Goal: Navigation & Orientation: Find specific page/section

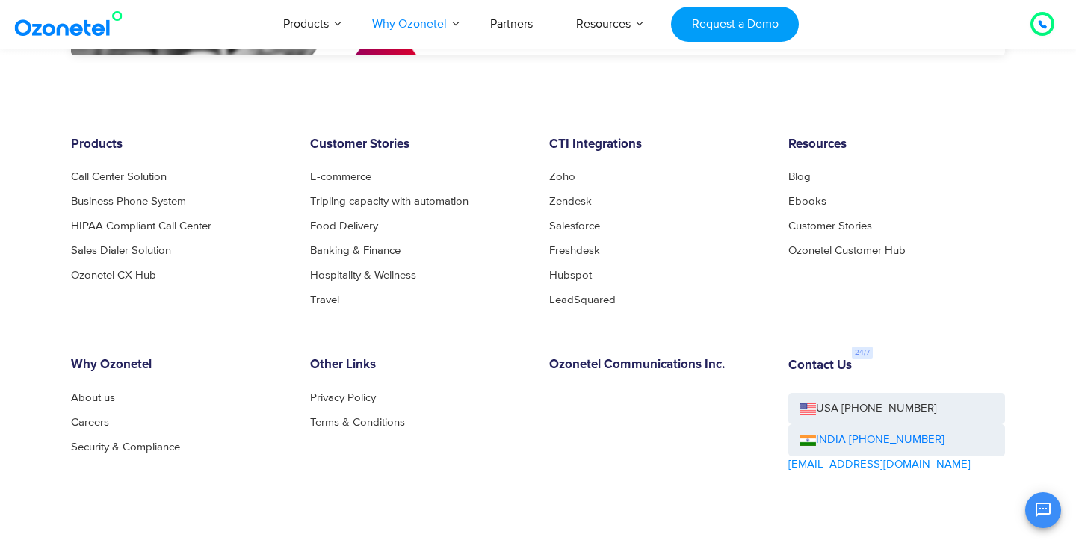
scroll to position [2612, 0]
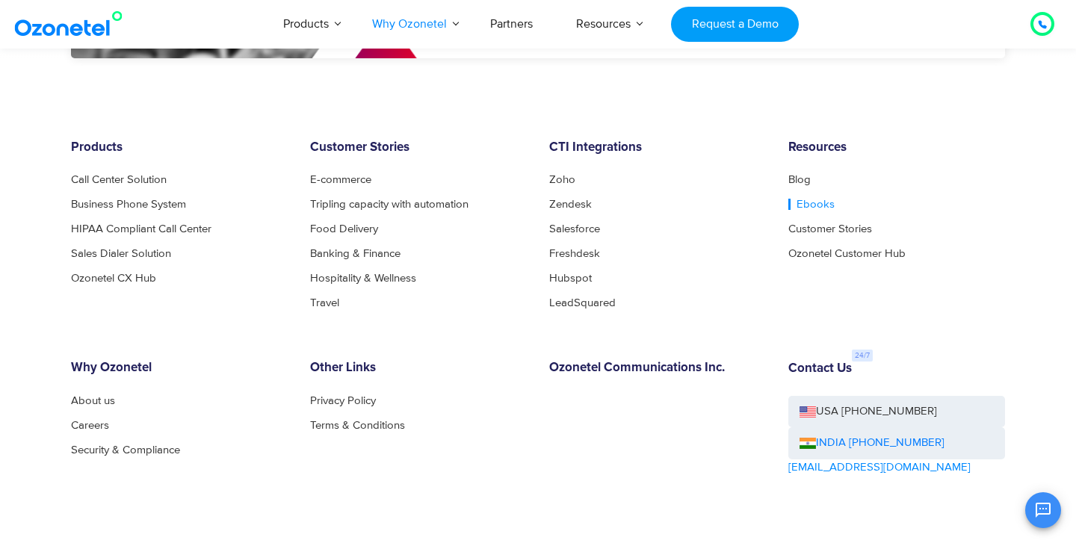
click at [807, 199] on link "Ebooks" at bounding box center [811, 204] width 46 height 11
click at [839, 260] on div "Resources Blog Ebooks Customer Stories Ozonetel Customer Hub" at bounding box center [896, 224] width 239 height 168
click at [838, 254] on link "Ozonetel Customer Hub" at bounding box center [851, 252] width 126 height 11
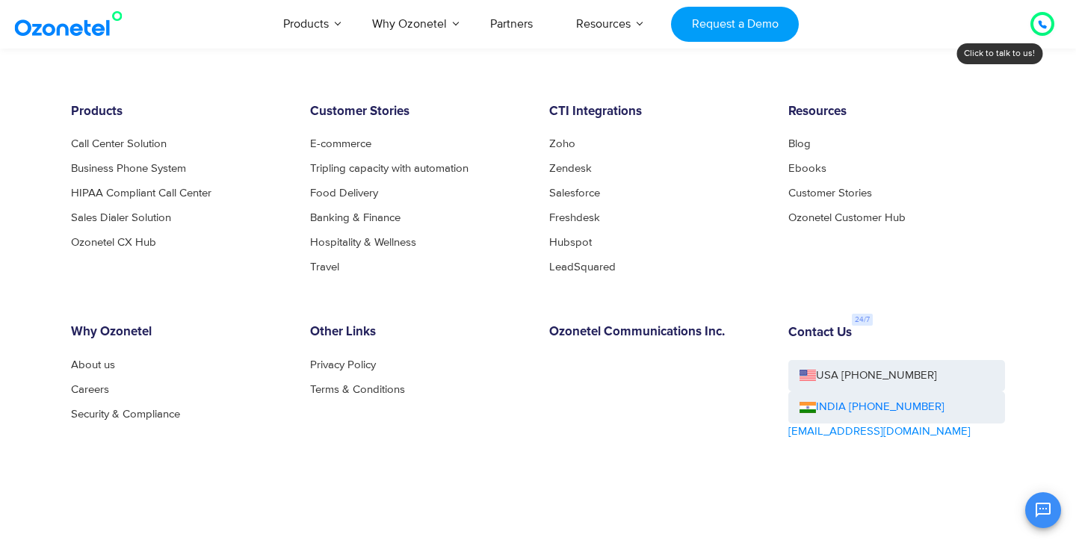
scroll to position [1030, 0]
